Goal: Task Accomplishment & Management: Manage account settings

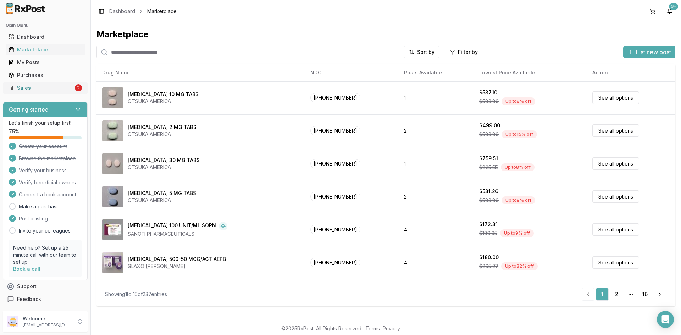
click at [40, 90] on div "Sales" at bounding box center [41, 87] width 65 height 7
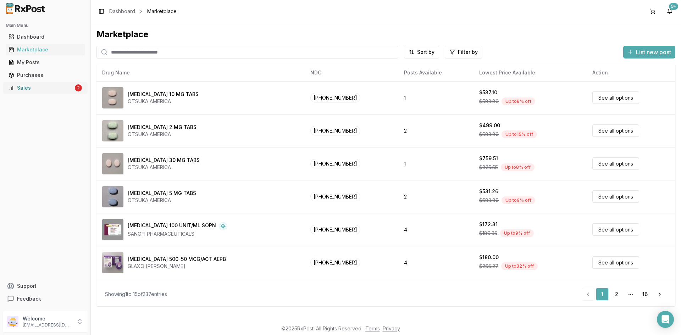
click at [21, 85] on div "Sales" at bounding box center [41, 87] width 65 height 7
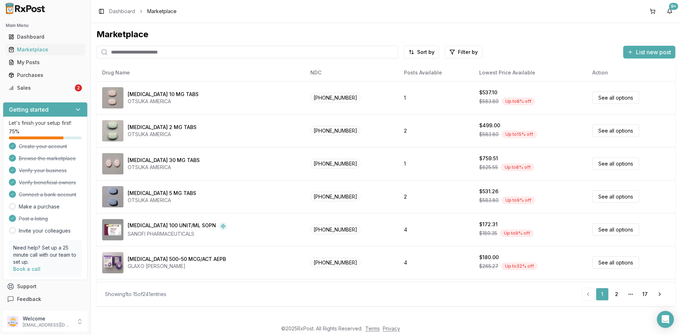
click at [152, 50] on input "search" at bounding box center [247, 52] width 302 height 13
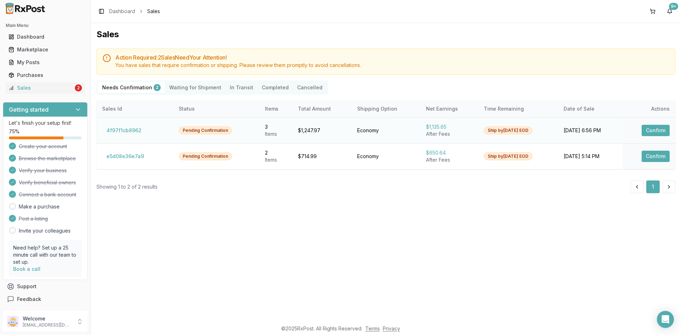
click at [663, 129] on button "Confirm" at bounding box center [656, 130] width 28 height 11
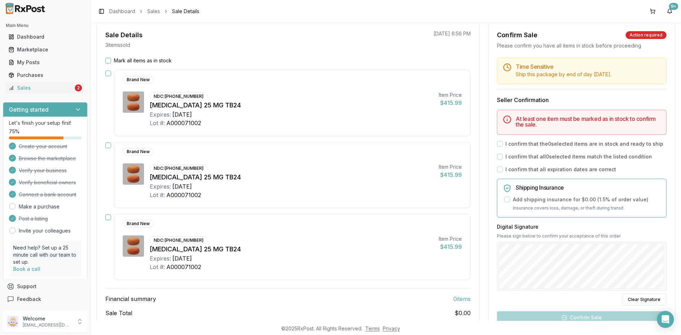
scroll to position [71, 0]
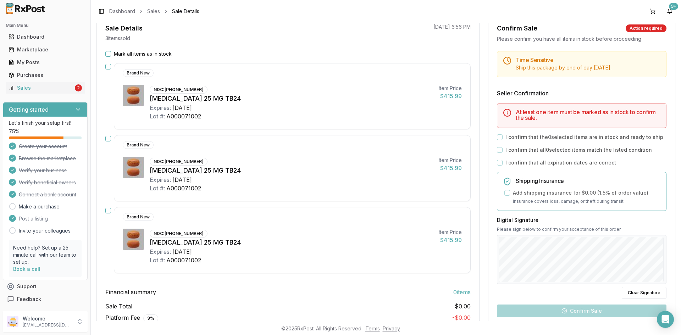
click at [109, 54] on button "Mark all items as in stock" at bounding box center [108, 54] width 6 height 6
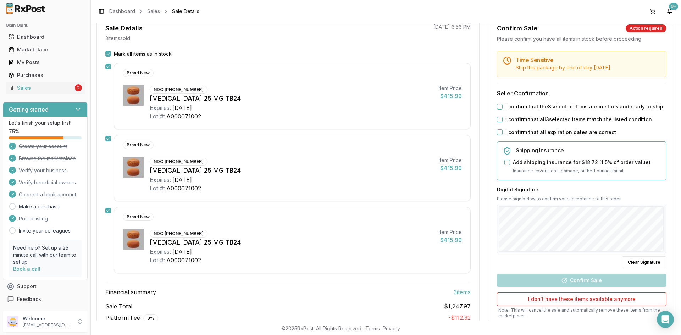
click at [498, 106] on button "I confirm that the 3 selected items are in stock and ready to ship" at bounding box center [500, 107] width 6 height 6
drag, startPoint x: 497, startPoint y: 118, endPoint x: 496, endPoint y: 128, distance: 10.3
click at [497, 119] on button "I confirm that all 3 selected items match the listed condition" at bounding box center [500, 120] width 6 height 6
click at [497, 131] on button "I confirm that all expiration dates are correct" at bounding box center [500, 132] width 6 height 6
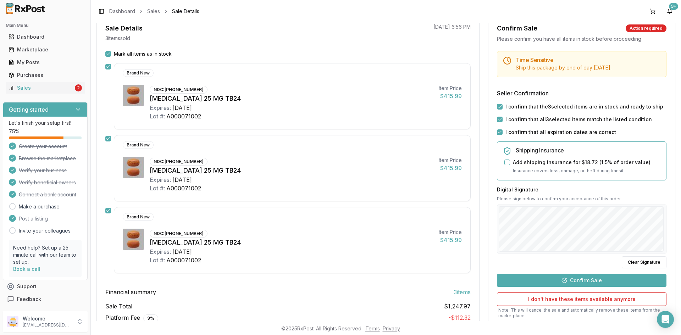
click at [587, 282] on button "Confirm Sale" at bounding box center [582, 280] width 170 height 13
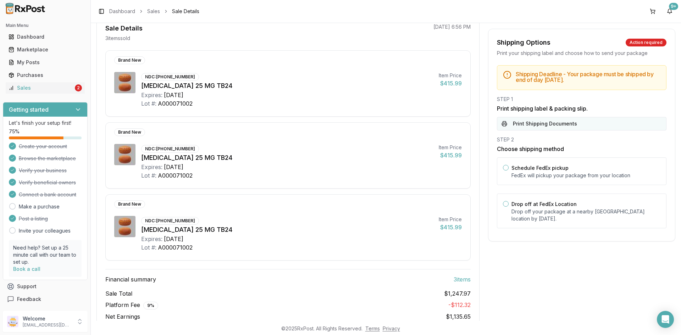
click at [525, 126] on button "Print Shipping Documents" at bounding box center [582, 123] width 170 height 13
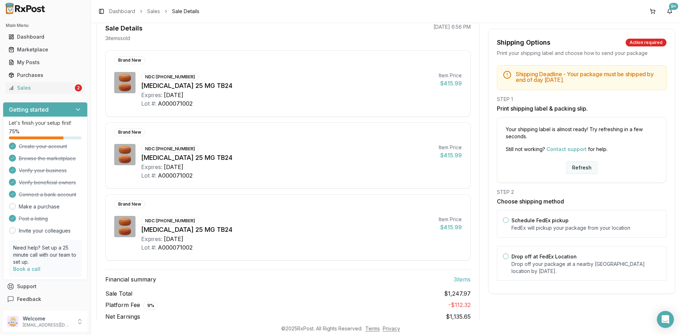
click at [586, 168] on button "Refresh" at bounding box center [582, 167] width 32 height 13
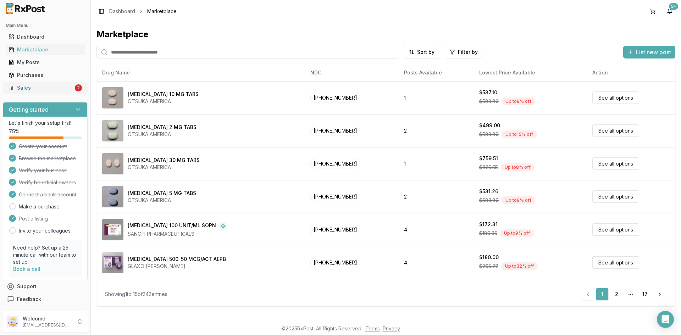
click at [34, 86] on div "Sales" at bounding box center [41, 87] width 65 height 7
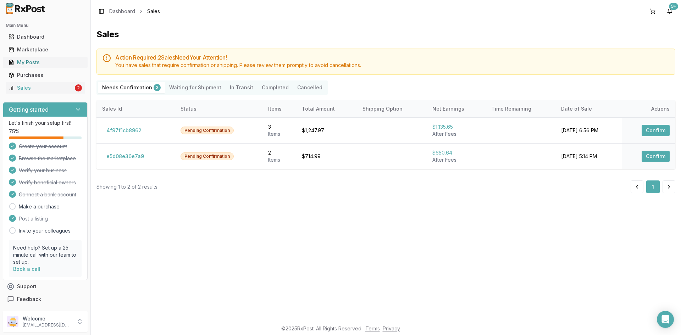
click at [40, 61] on div "My Posts" at bounding box center [45, 62] width 73 height 7
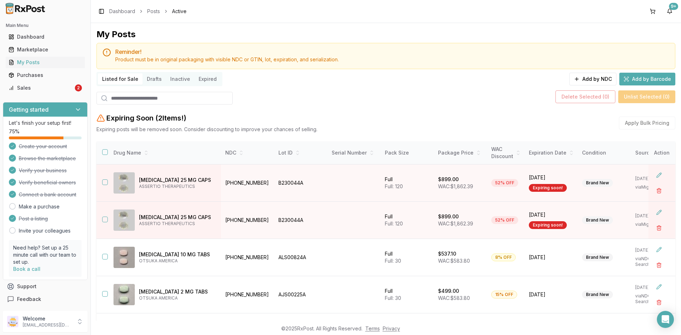
click at [117, 96] on input "search" at bounding box center [164, 98] width 136 height 13
paste input "******"
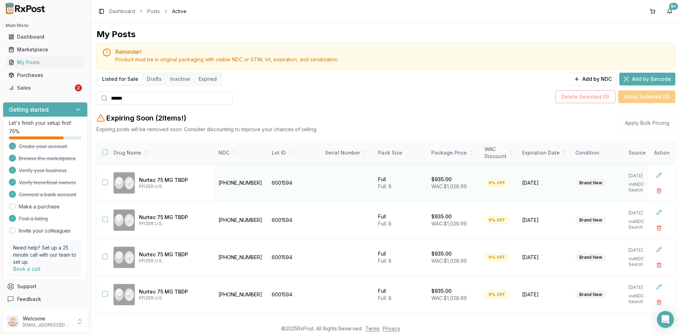
type input "******"
click at [104, 182] on button "button" at bounding box center [105, 182] width 6 height 6
click at [107, 219] on button "button" at bounding box center [105, 220] width 6 height 6
click at [104, 258] on button "button" at bounding box center [105, 257] width 6 height 6
click at [104, 295] on button "button" at bounding box center [105, 294] width 6 height 6
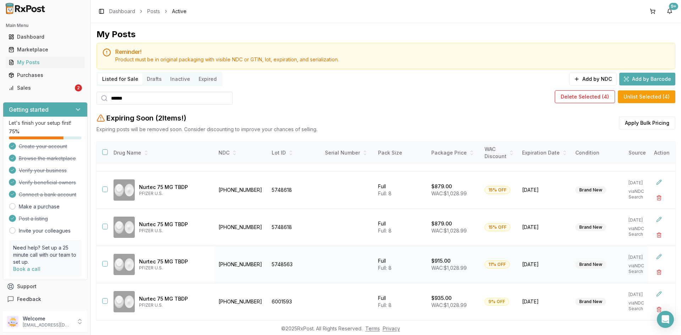
scroll to position [180, 0]
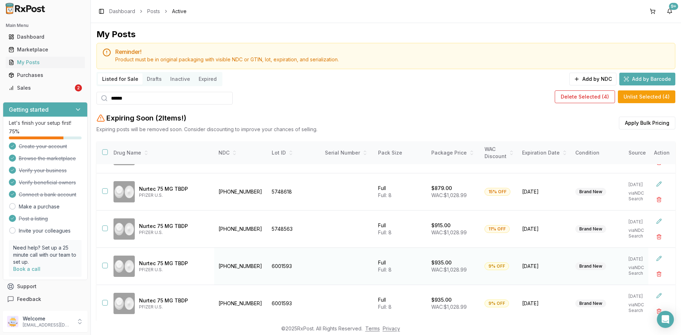
click at [105, 263] on button "button" at bounding box center [105, 266] width 6 height 6
drag, startPoint x: 101, startPoint y: 298, endPoint x: 110, endPoint y: 304, distance: 10.9
click at [101, 298] on td at bounding box center [101, 303] width 11 height 37
click at [105, 301] on button "button" at bounding box center [105, 303] width 6 height 6
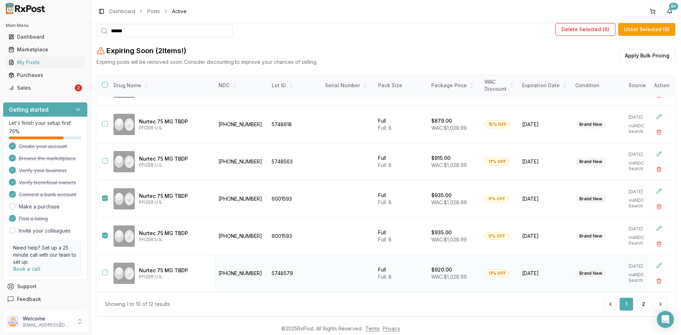
scroll to position [80, 0]
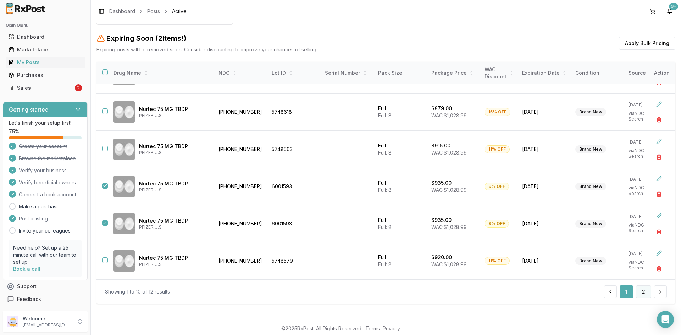
click at [641, 292] on button "2" at bounding box center [643, 291] width 15 height 13
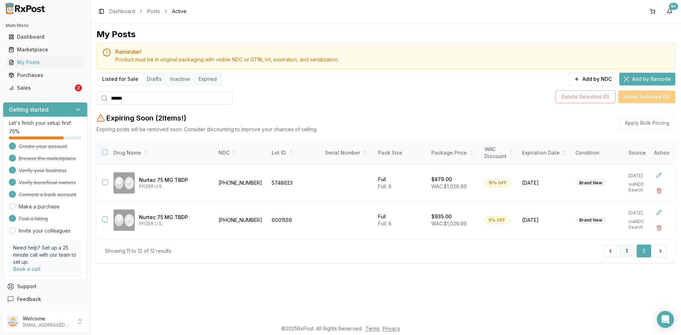
click at [628, 257] on button "1" at bounding box center [627, 251] width 14 height 13
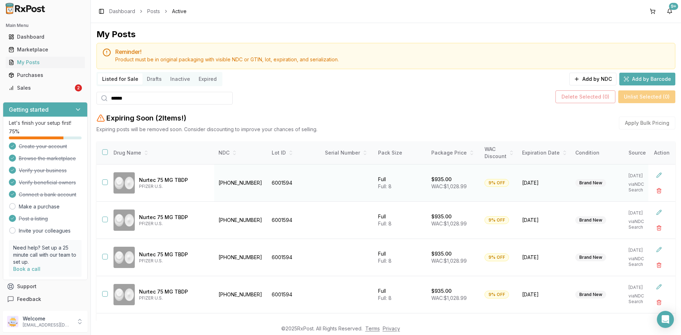
click at [107, 181] on button "button" at bounding box center [105, 182] width 6 height 6
click at [107, 220] on button "button" at bounding box center [105, 220] width 6 height 6
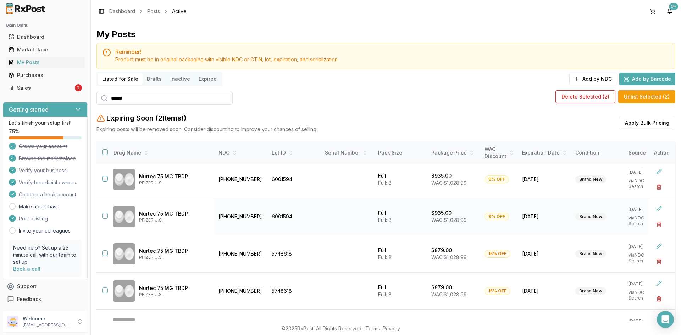
scroll to position [35, 0]
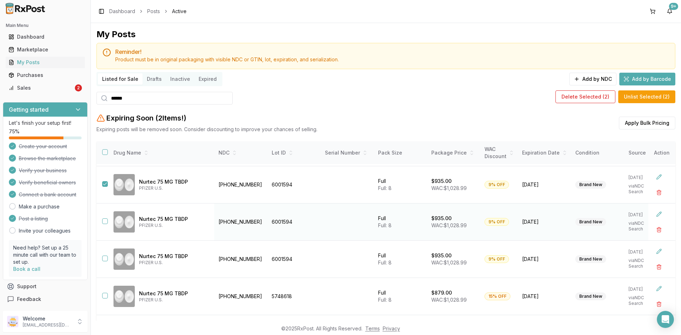
click at [104, 219] on button "button" at bounding box center [105, 221] width 6 height 6
click at [105, 257] on button "button" at bounding box center [105, 259] width 6 height 6
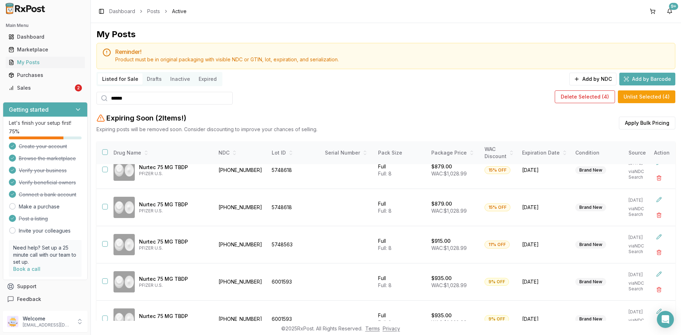
scroll to position [180, 0]
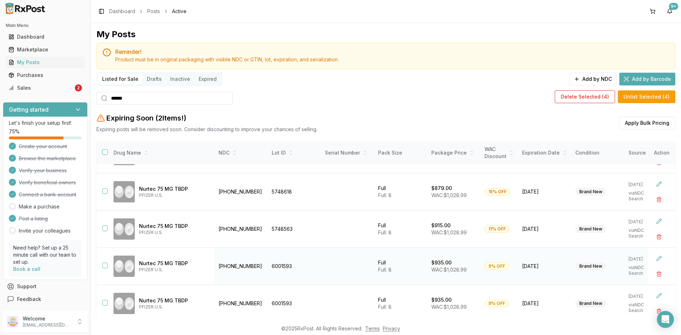
click at [105, 263] on button "button" at bounding box center [105, 266] width 6 height 6
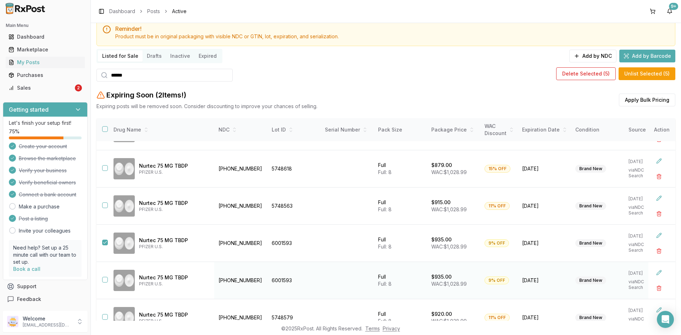
scroll to position [35, 0]
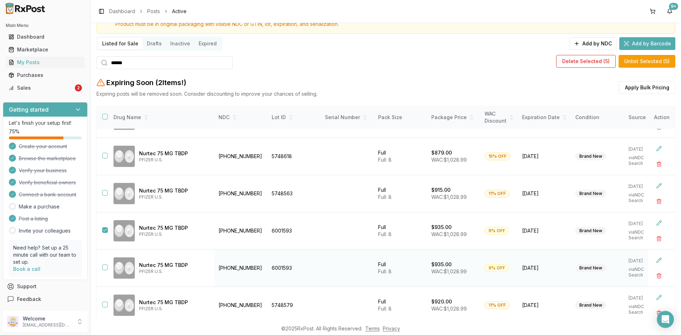
click at [105, 265] on button "button" at bounding box center [105, 268] width 6 height 6
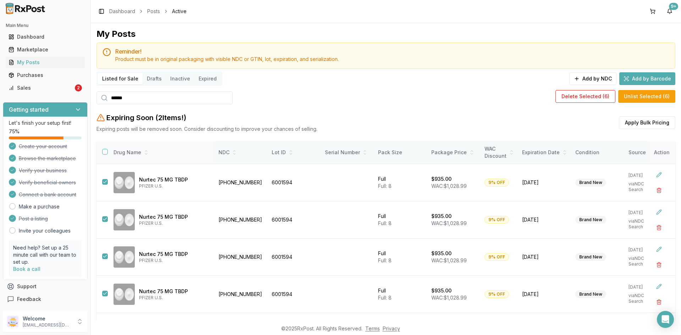
scroll to position [0, 0]
click at [577, 95] on button "Delete Selected ( 6 )" at bounding box center [585, 96] width 60 height 13
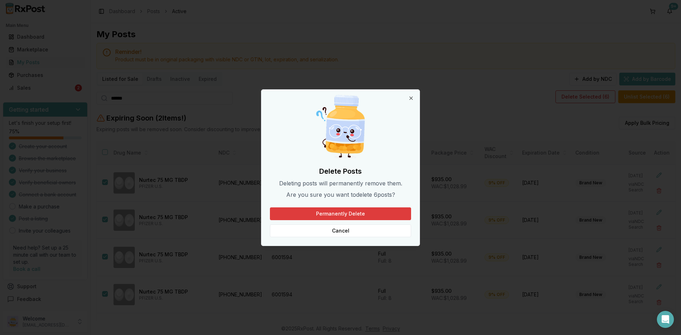
click at [340, 211] on button "Permanently Delete" at bounding box center [340, 213] width 141 height 13
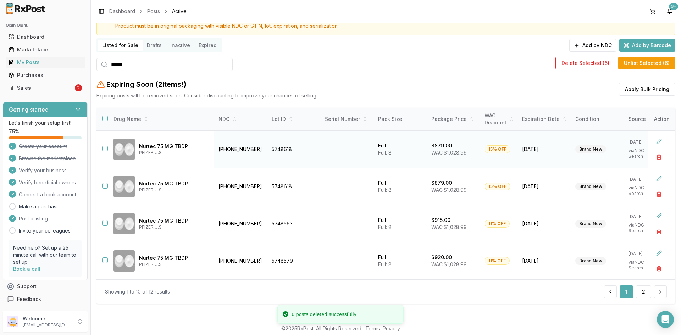
scroll to position [37, 0]
click at [641, 289] on button "2" at bounding box center [643, 291] width 15 height 13
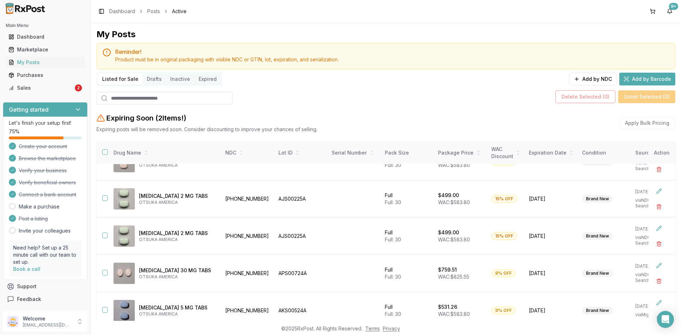
scroll to position [180, 0]
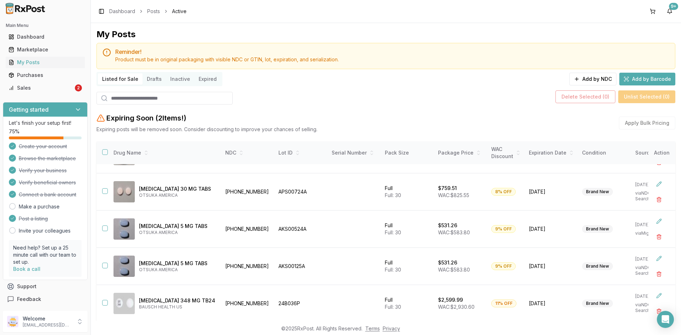
click at [120, 99] on input "search" at bounding box center [164, 98] width 136 height 13
paste input "******"
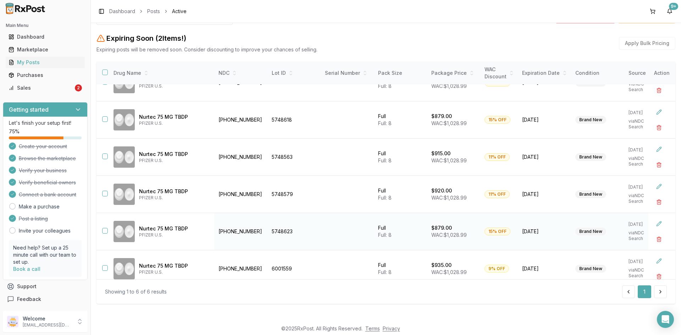
scroll to position [31, 0]
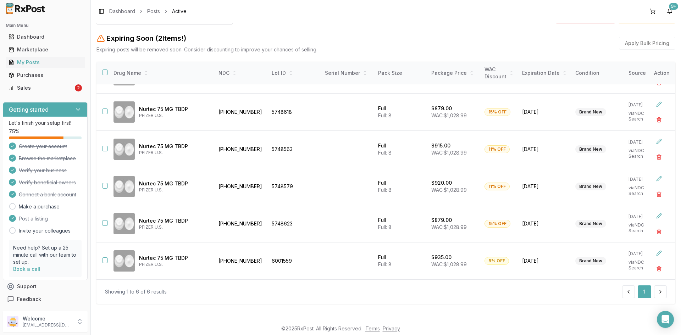
type input "******"
click at [112, 17] on div "Toggle Sidebar Dashboard Posts Active 9+" at bounding box center [386, 11] width 590 height 23
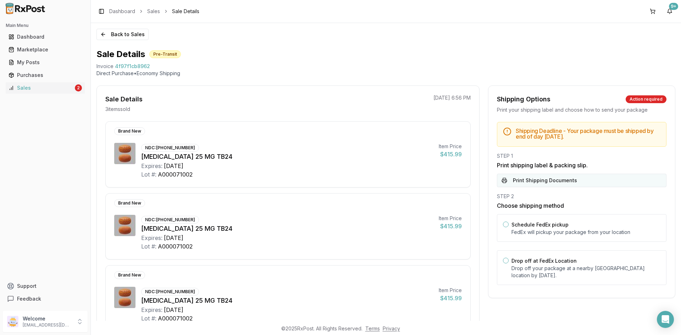
click at [553, 180] on button "Print Shipping Documents" at bounding box center [582, 180] width 170 height 13
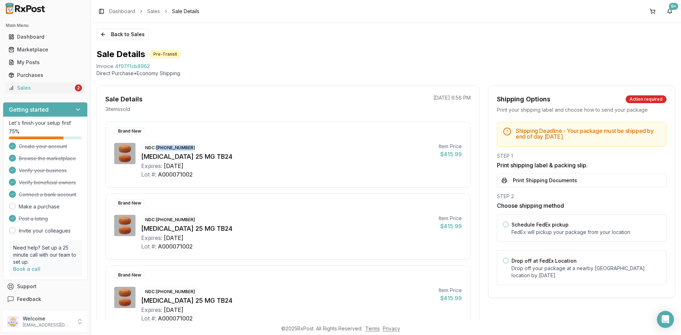
drag, startPoint x: 155, startPoint y: 147, endPoint x: 217, endPoint y: 155, distance: 62.6
click at [208, 151] on div "NDC: [PHONE_NUMBER] [MEDICAL_DATA] 25 MG TB24 Expires: [DATE] Lot #: A000071002" at bounding box center [287, 161] width 292 height 36
copy div "[PHONE_NUMBER]"
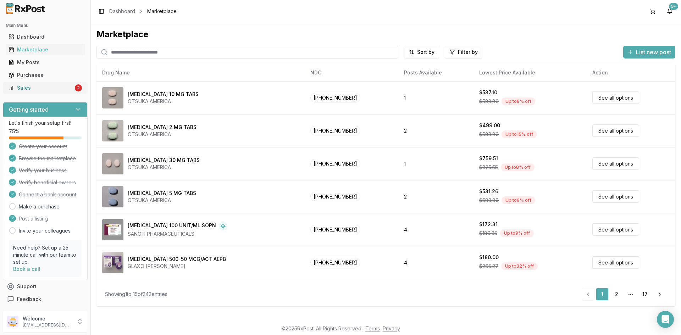
click at [30, 88] on div "Sales" at bounding box center [41, 87] width 65 height 7
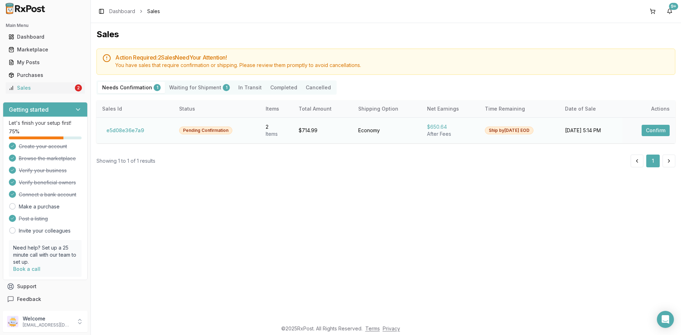
click at [652, 131] on button "Confirm" at bounding box center [656, 130] width 28 height 11
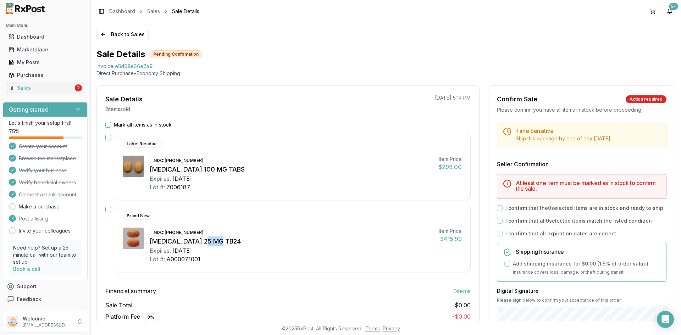
drag, startPoint x: 219, startPoint y: 239, endPoint x: 204, endPoint y: 239, distance: 15.6
click at [204, 239] on div "[MEDICAL_DATA] 25 MG TB24" at bounding box center [291, 242] width 283 height 10
click at [201, 240] on div "[MEDICAL_DATA] 25 MG TB24" at bounding box center [291, 242] width 283 height 10
drag, startPoint x: 201, startPoint y: 240, endPoint x: 159, endPoint y: 240, distance: 41.8
click at [159, 240] on div "[MEDICAL_DATA] 25 MG TB24" at bounding box center [291, 242] width 283 height 10
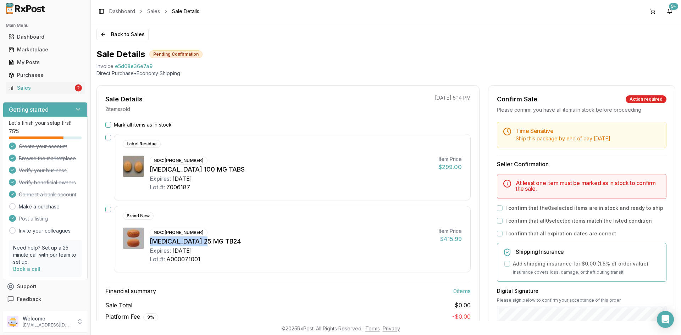
copy div "Myrbetriq 25 MG"
drag, startPoint x: 165, startPoint y: 232, endPoint x: 202, endPoint y: 232, distance: 36.9
click at [202, 232] on div "NDC: 00469-2601-30" at bounding box center [179, 233] width 58 height 8
copy div "[PHONE_NUMBER]"
click at [117, 35] on button "Back to Sales" at bounding box center [122, 34] width 52 height 11
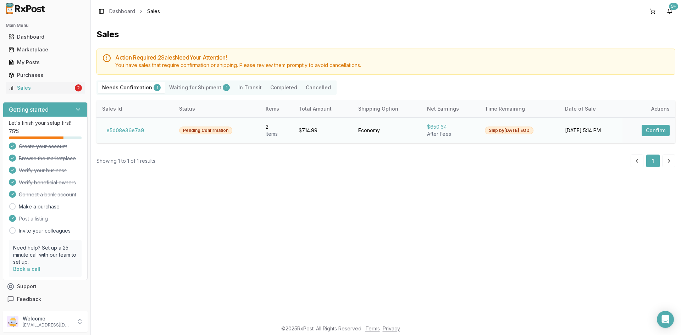
click at [659, 128] on button "Confirm" at bounding box center [656, 130] width 28 height 11
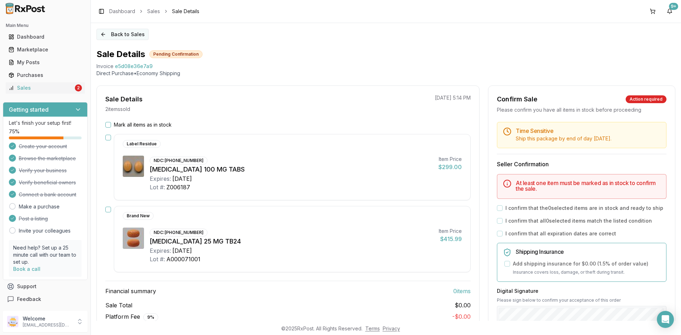
click at [133, 33] on button "Back to Sales" at bounding box center [122, 34] width 52 height 11
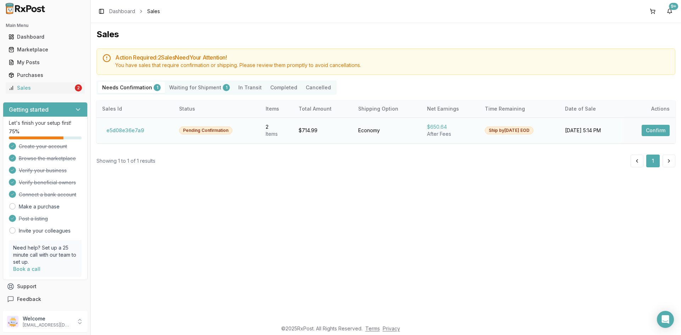
click at [660, 132] on button "Confirm" at bounding box center [656, 130] width 28 height 11
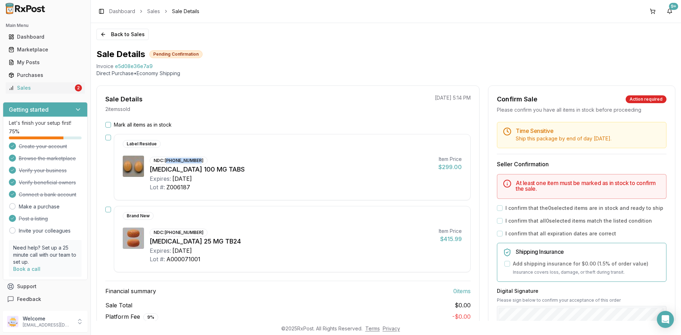
drag, startPoint x: 167, startPoint y: 162, endPoint x: 199, endPoint y: 161, distance: 32.0
click at [199, 161] on div "NDC: [PHONE_NUMBER]" at bounding box center [179, 161] width 58 height 8
click at [170, 162] on div "NDC: [PHONE_NUMBER]" at bounding box center [179, 161] width 58 height 8
click at [171, 161] on div "NDC: [PHONE_NUMBER]" at bounding box center [179, 161] width 58 height 8
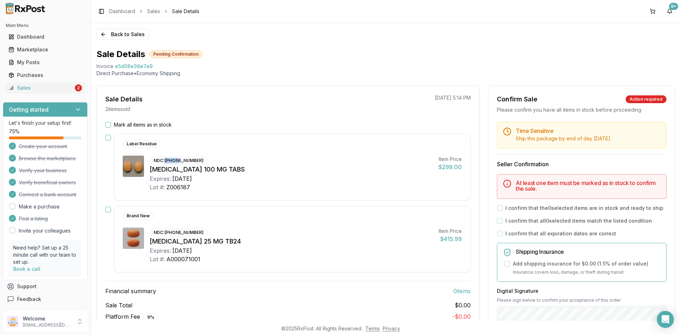
click at [172, 161] on div "NDC: [PHONE_NUMBER]" at bounding box center [179, 161] width 58 height 8
drag, startPoint x: 166, startPoint y: 162, endPoint x: 205, endPoint y: 161, distance: 39.0
click at [205, 161] on div "NDC: [PHONE_NUMBER] [MEDICAL_DATA] 100 MG TABS Expires: [DATE] Lot #: Z006187" at bounding box center [291, 174] width 283 height 36
copy div "[PHONE_NUMBER]"
